Goal: Find specific page/section: Find specific page/section

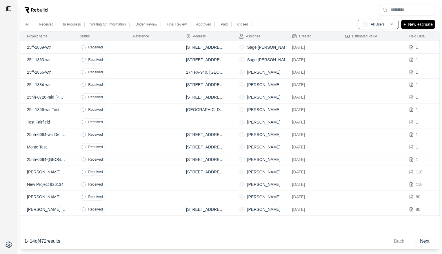
click at [153, 49] on td at bounding box center [152, 47] width 53 height 12
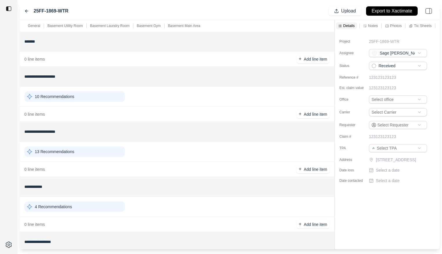
click at [26, 10] on icon at bounding box center [26, 11] width 3 height 3
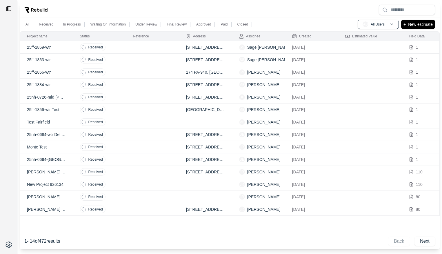
click at [126, 97] on td at bounding box center [152, 97] width 53 height 12
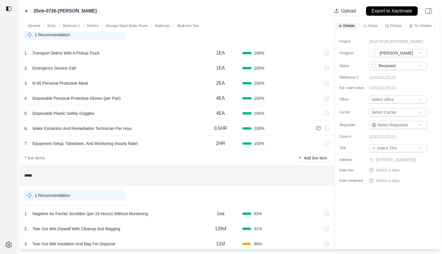
scroll to position [152, 0]
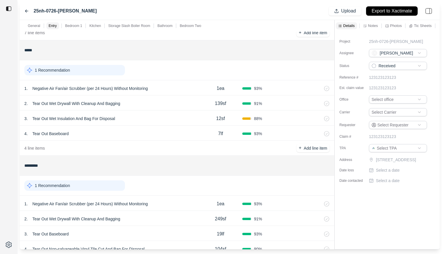
click at [392, 53] on html "25nh-0726-Mld [PERSON_NAME] Upload Export to Xactimate General Entry Bedroom 1 …" at bounding box center [221, 127] width 442 height 254
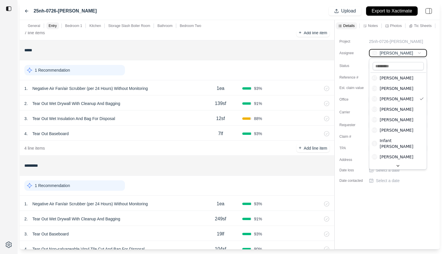
click at [419, 41] on html "25nh-0726-Mld [PERSON_NAME] Upload Export to Xactimate General Entry Bedroom 1 …" at bounding box center [221, 127] width 442 height 254
